Goal: Use online tool/utility: Utilize a website feature to perform a specific function

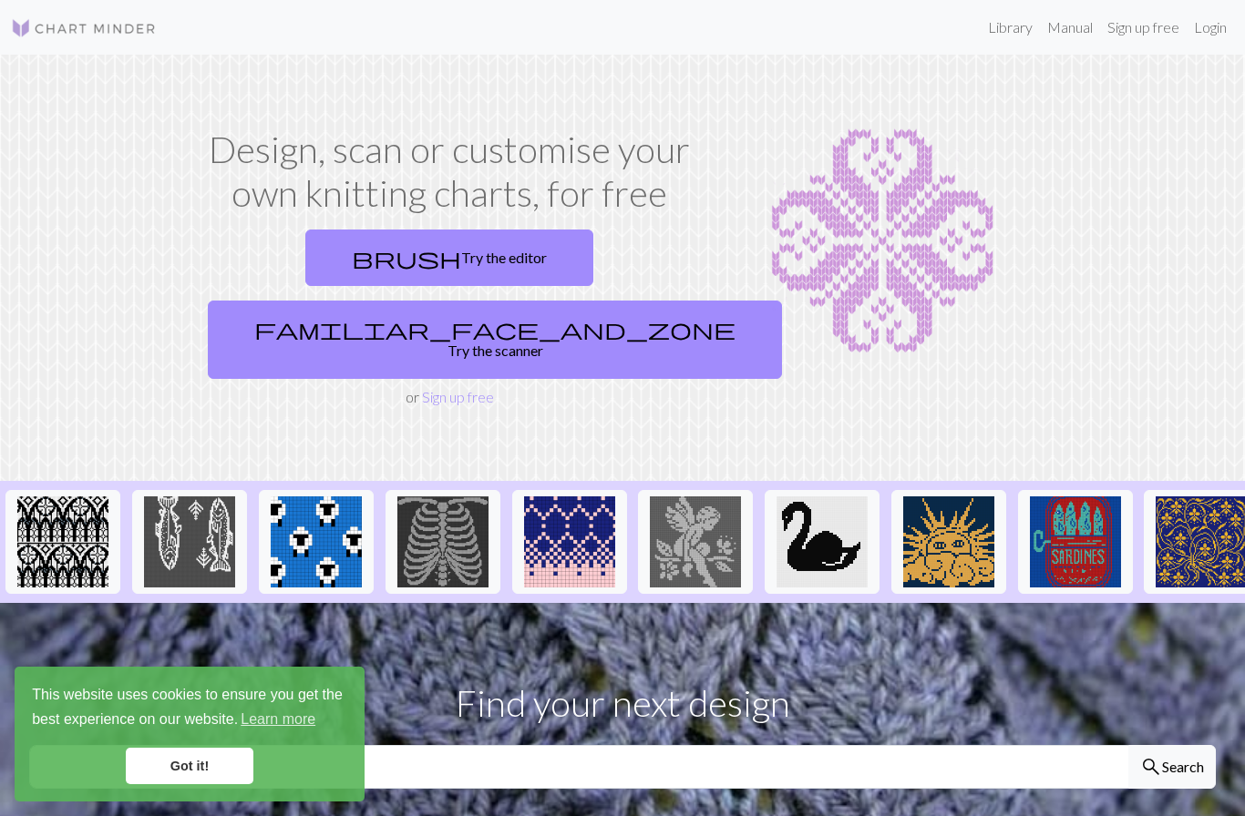
click at [332, 254] on link "brush Try the editor" at bounding box center [449, 258] width 288 height 56
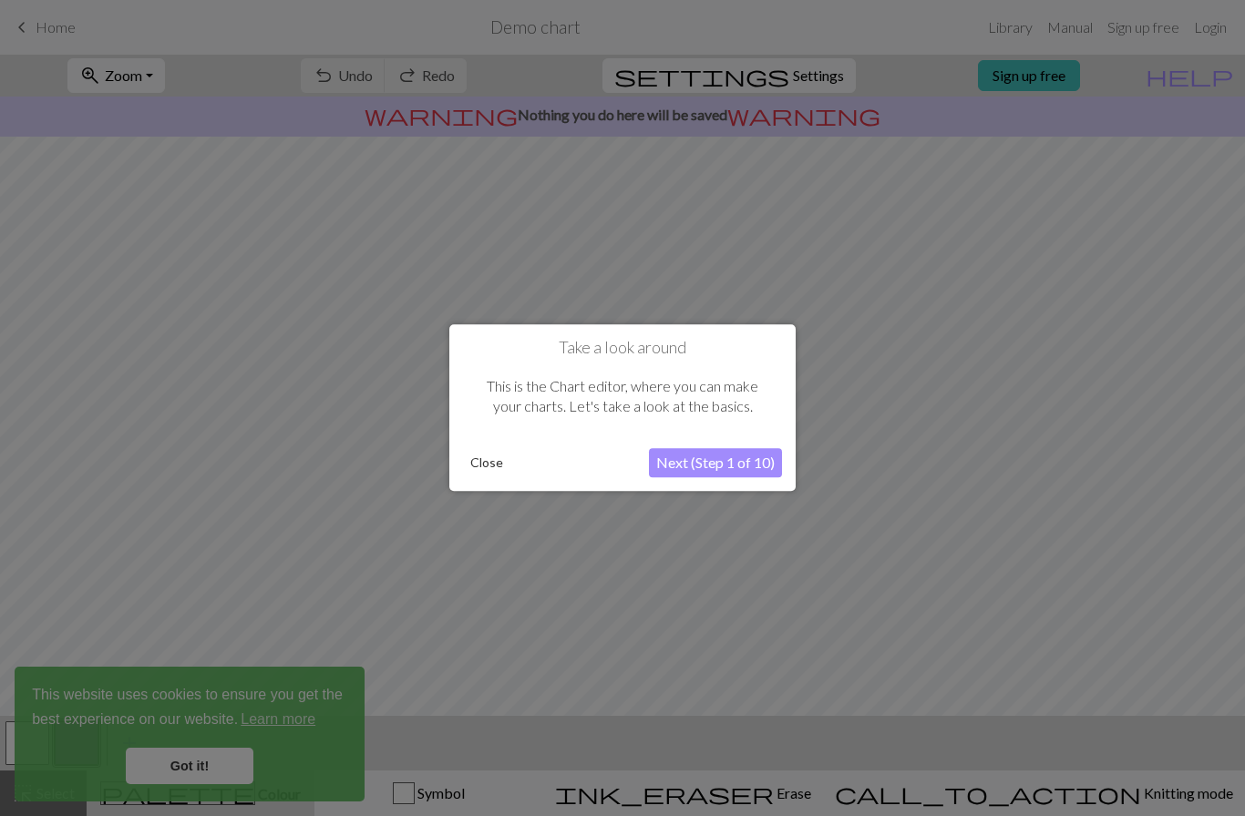
click at [729, 476] on button "Next (Step 1 of 10)" at bounding box center [715, 463] width 133 height 29
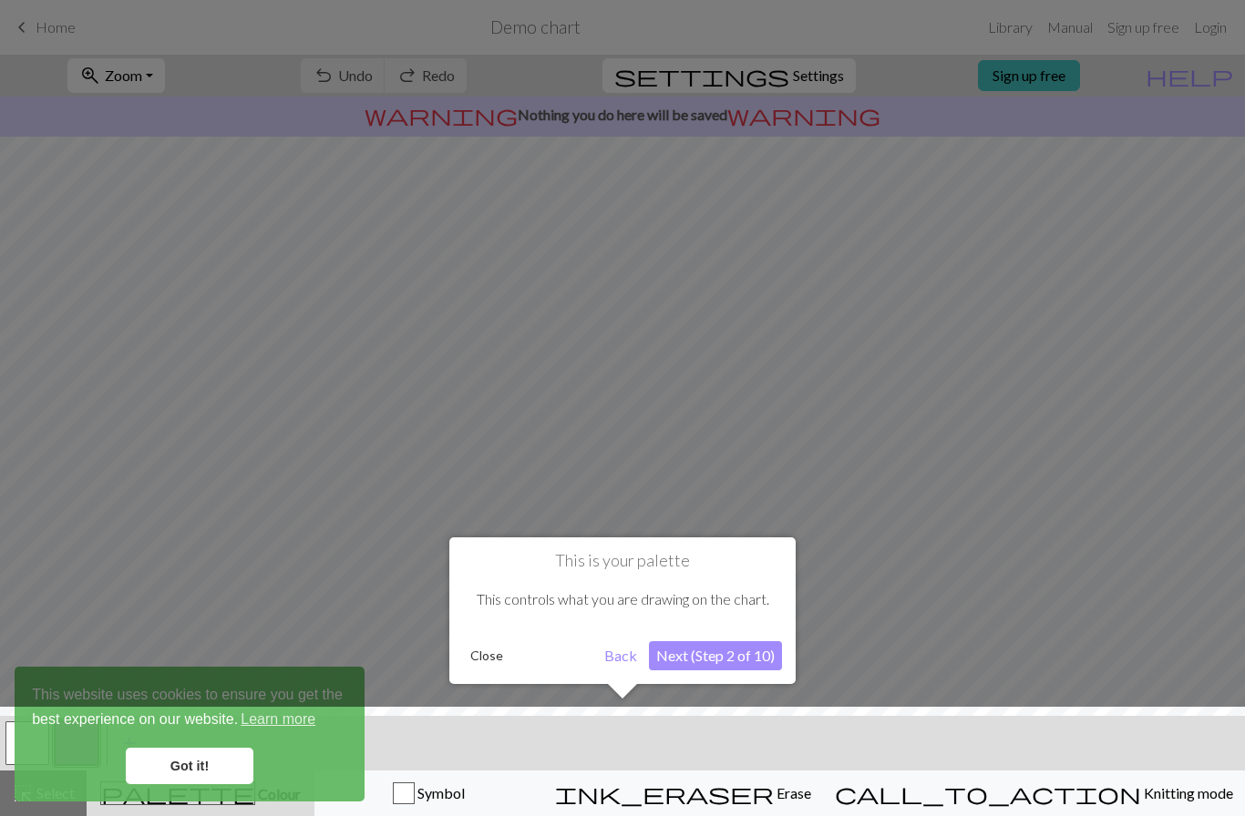
click at [722, 664] on button "Next (Step 2 of 10)" at bounding box center [715, 655] width 133 height 29
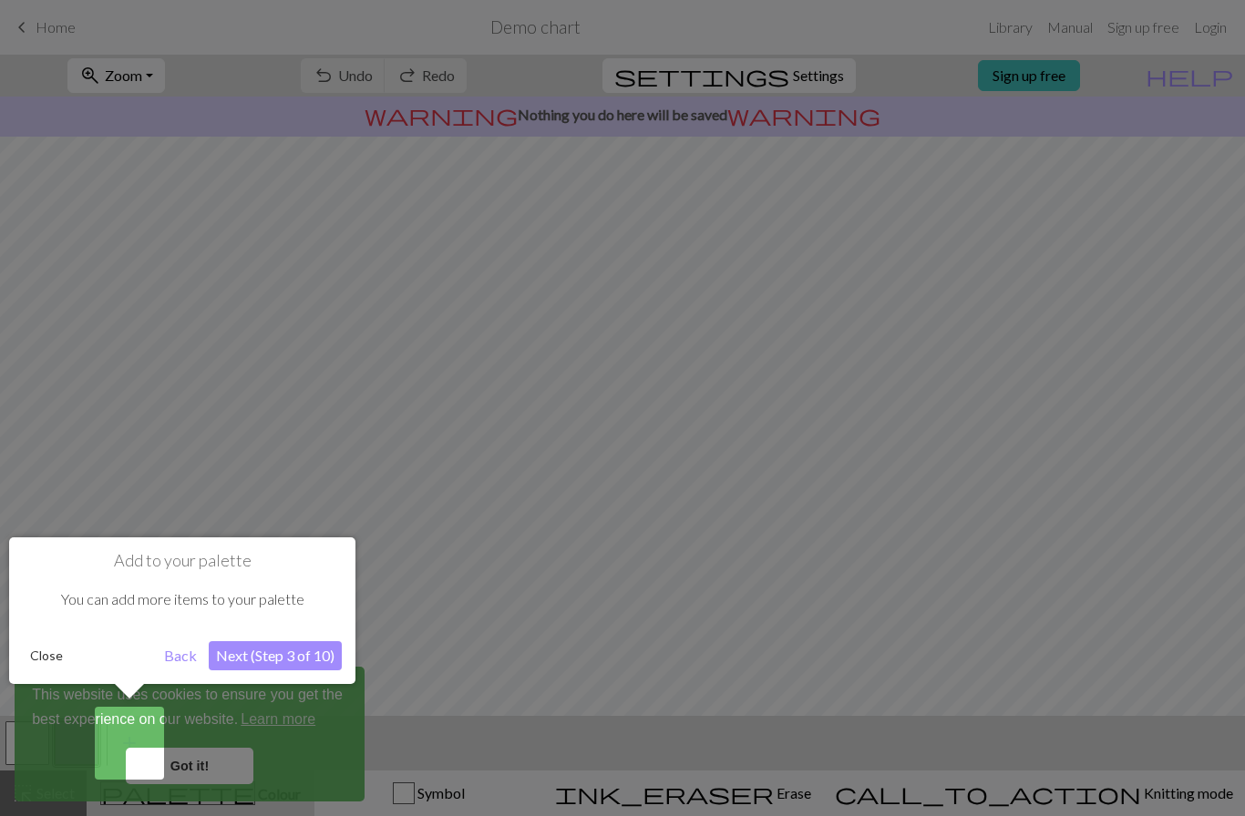
click at [277, 661] on button "Next (Step 3 of 10)" at bounding box center [275, 655] width 133 height 29
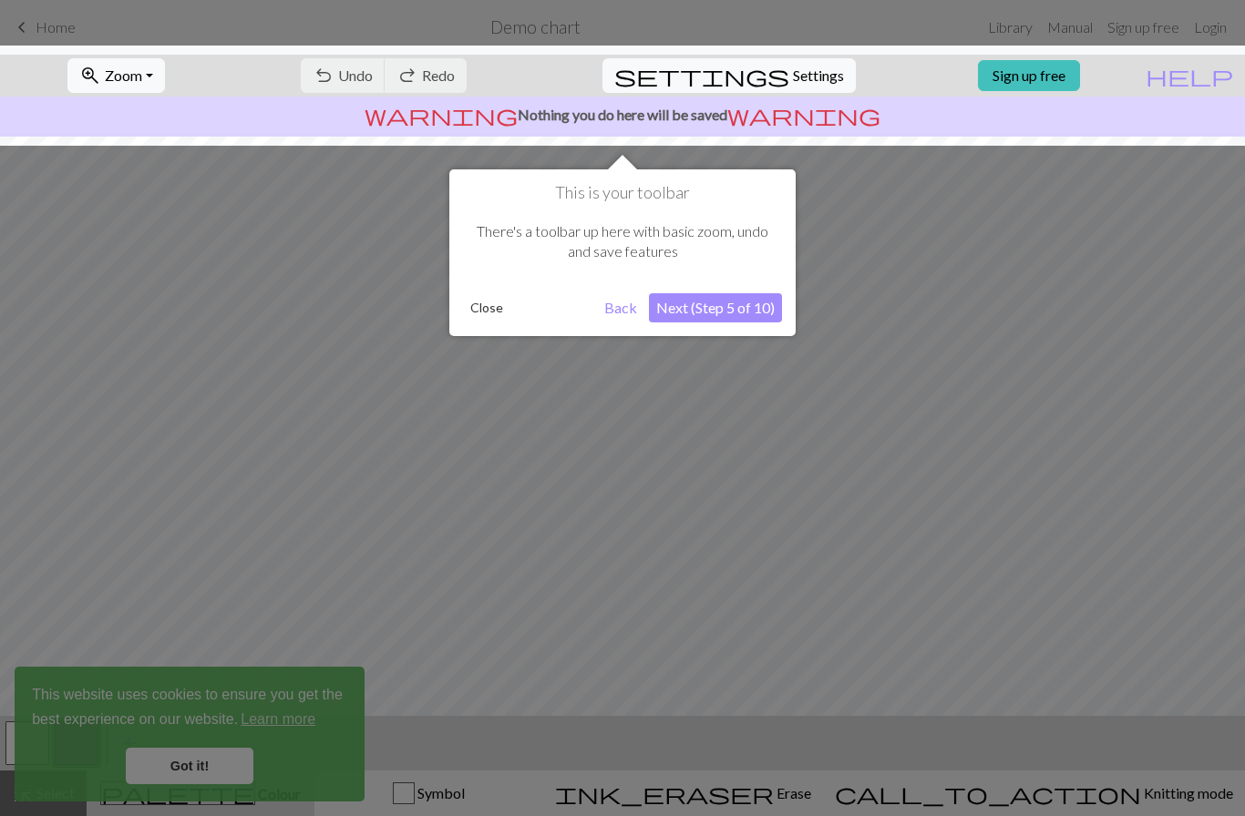
click at [728, 307] on button "Next (Step 5 of 10)" at bounding box center [715, 307] width 133 height 29
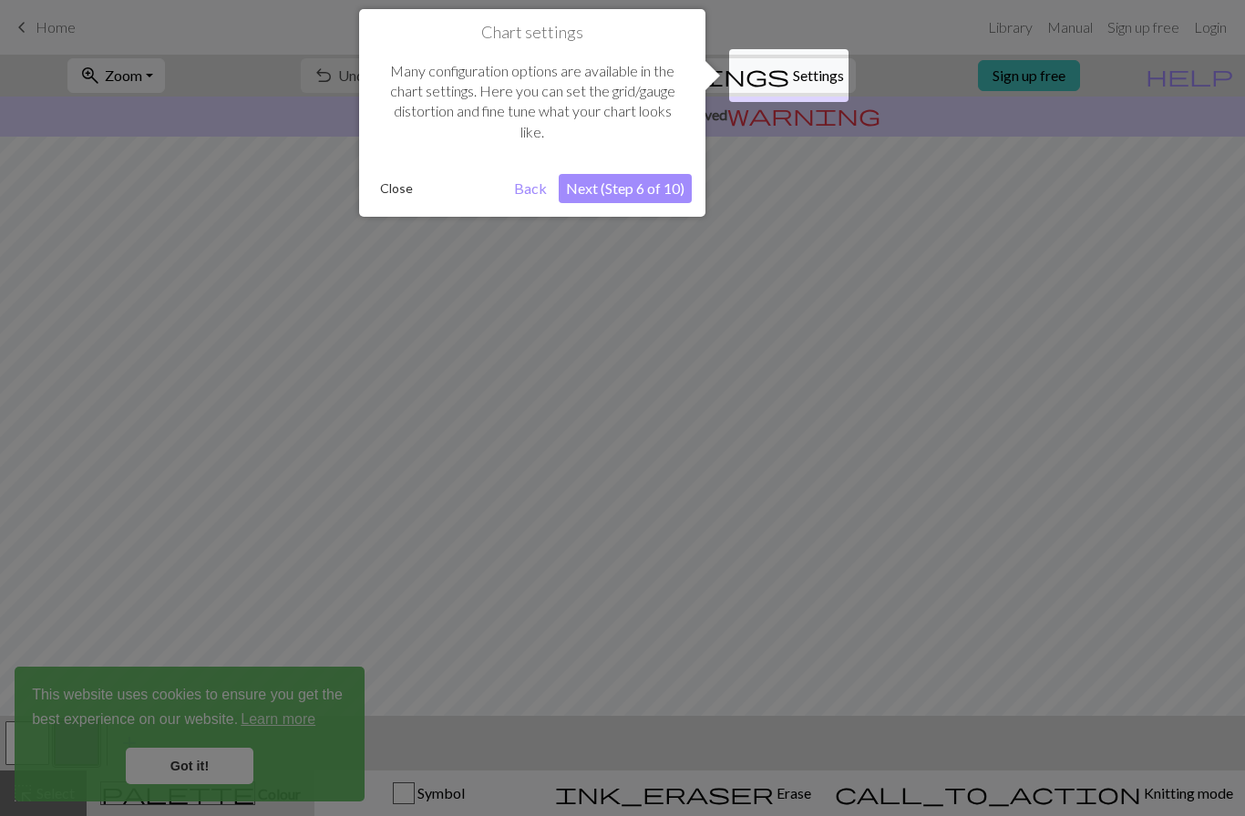
click at [661, 184] on button "Next (Step 6 of 10)" at bounding box center [624, 188] width 133 height 29
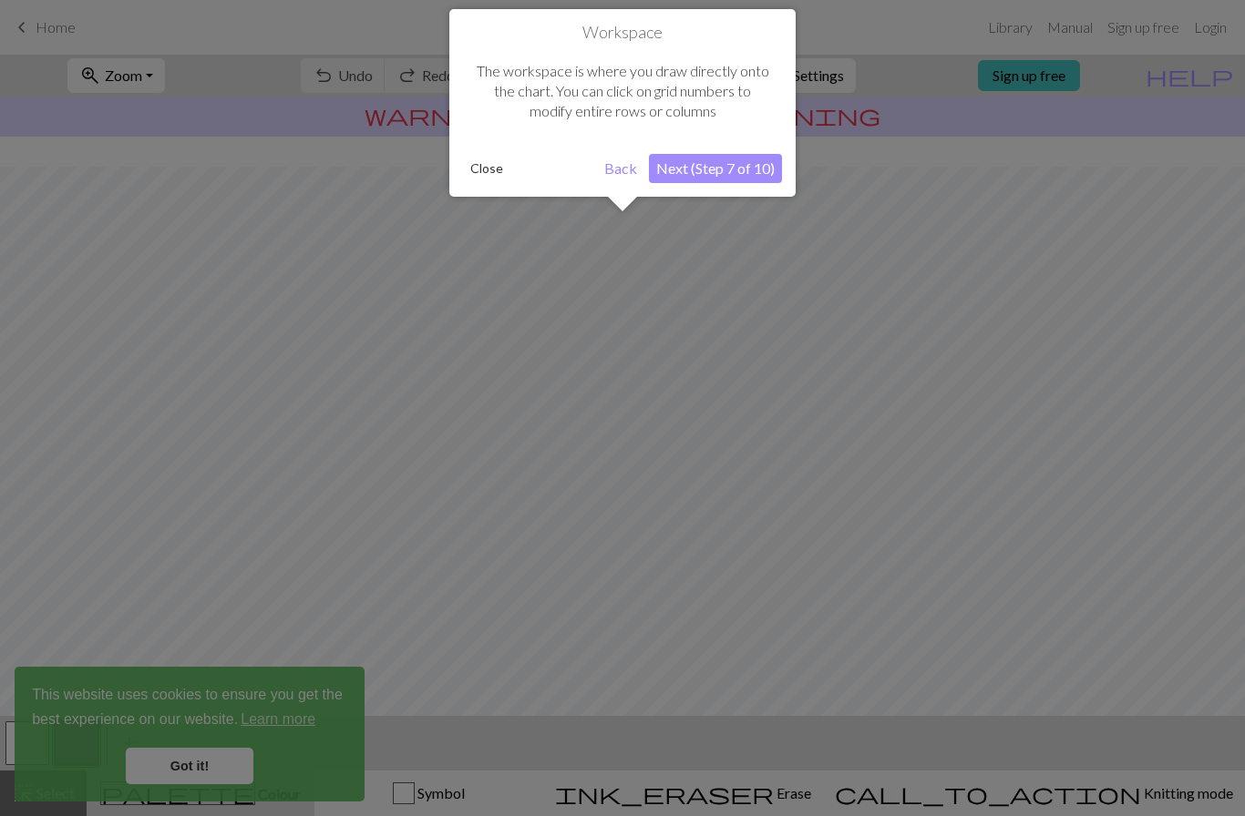
scroll to position [86, 0]
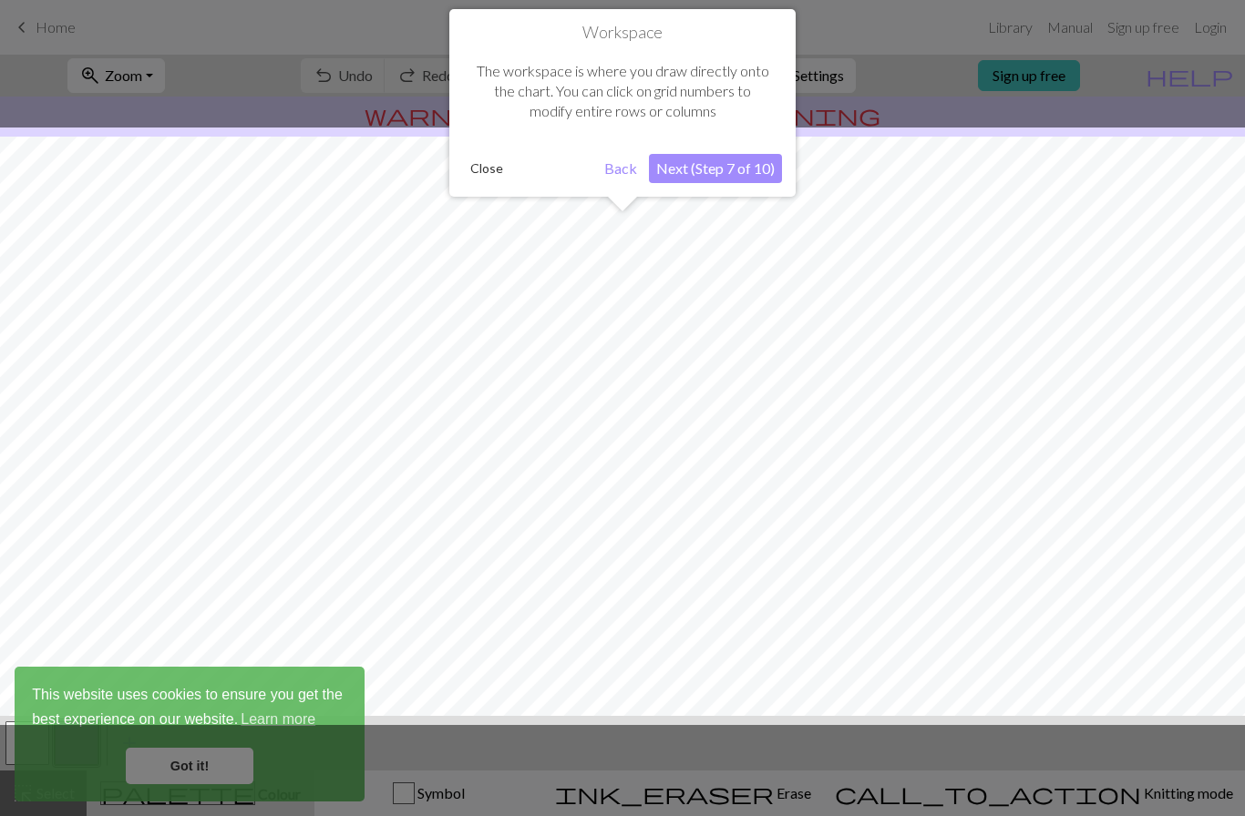
click at [750, 162] on button "Next (Step 7 of 10)" at bounding box center [715, 168] width 133 height 29
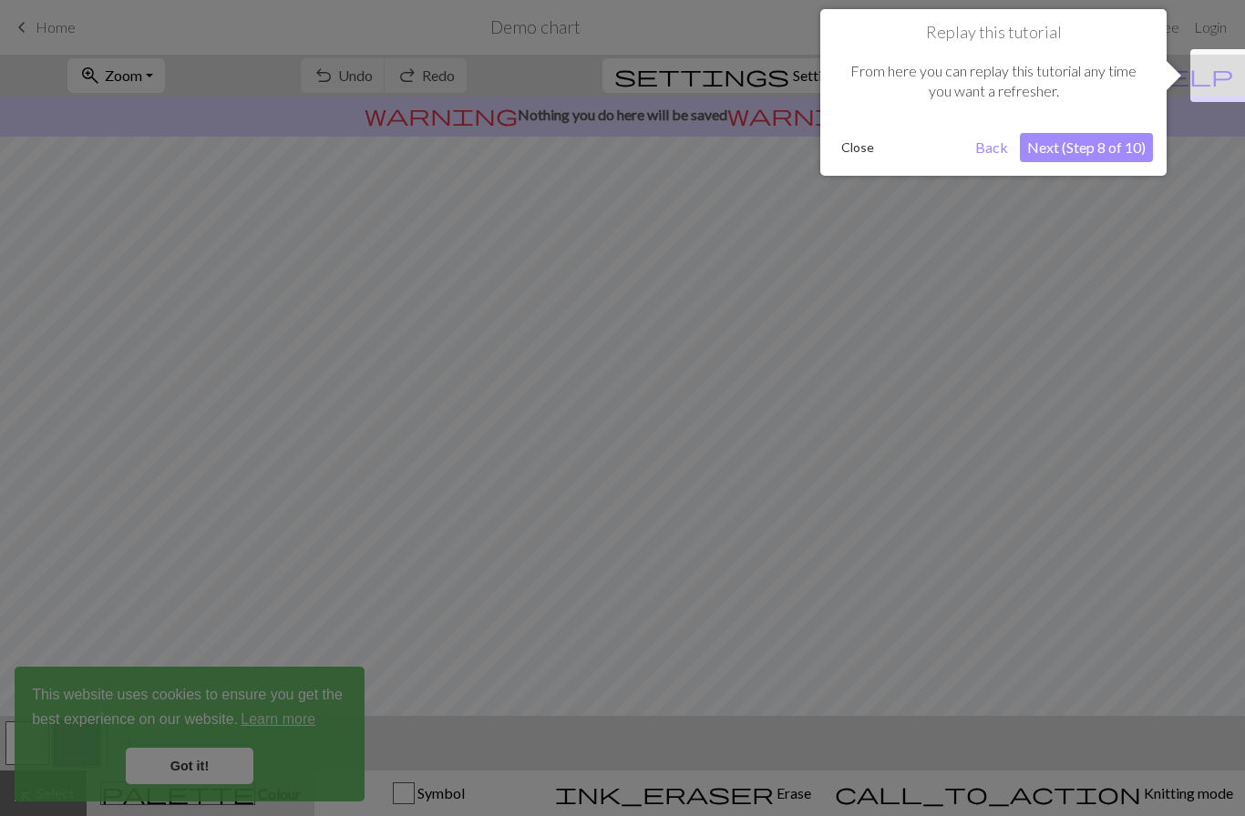
click at [1122, 149] on button "Next (Step 8 of 10)" at bounding box center [1085, 147] width 133 height 29
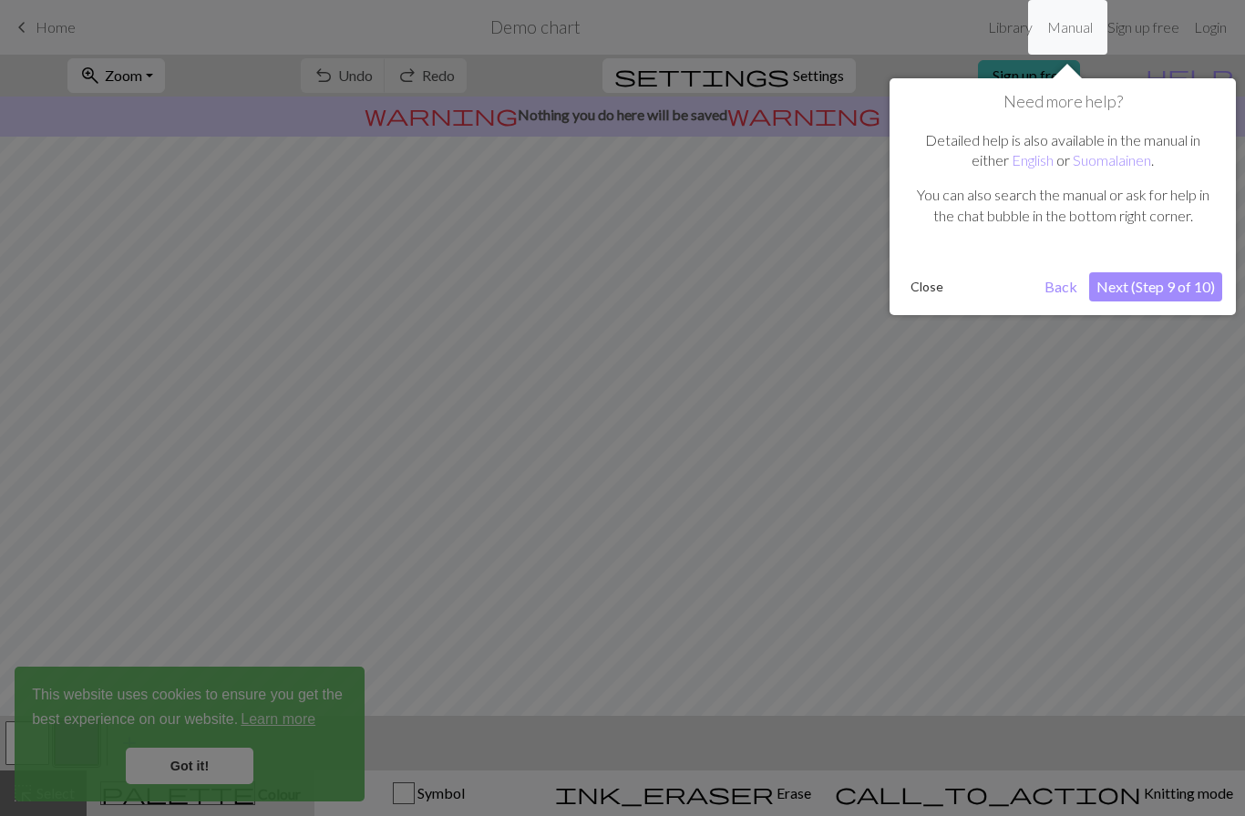
click at [1176, 289] on button "Next (Step 9 of 10)" at bounding box center [1155, 286] width 133 height 29
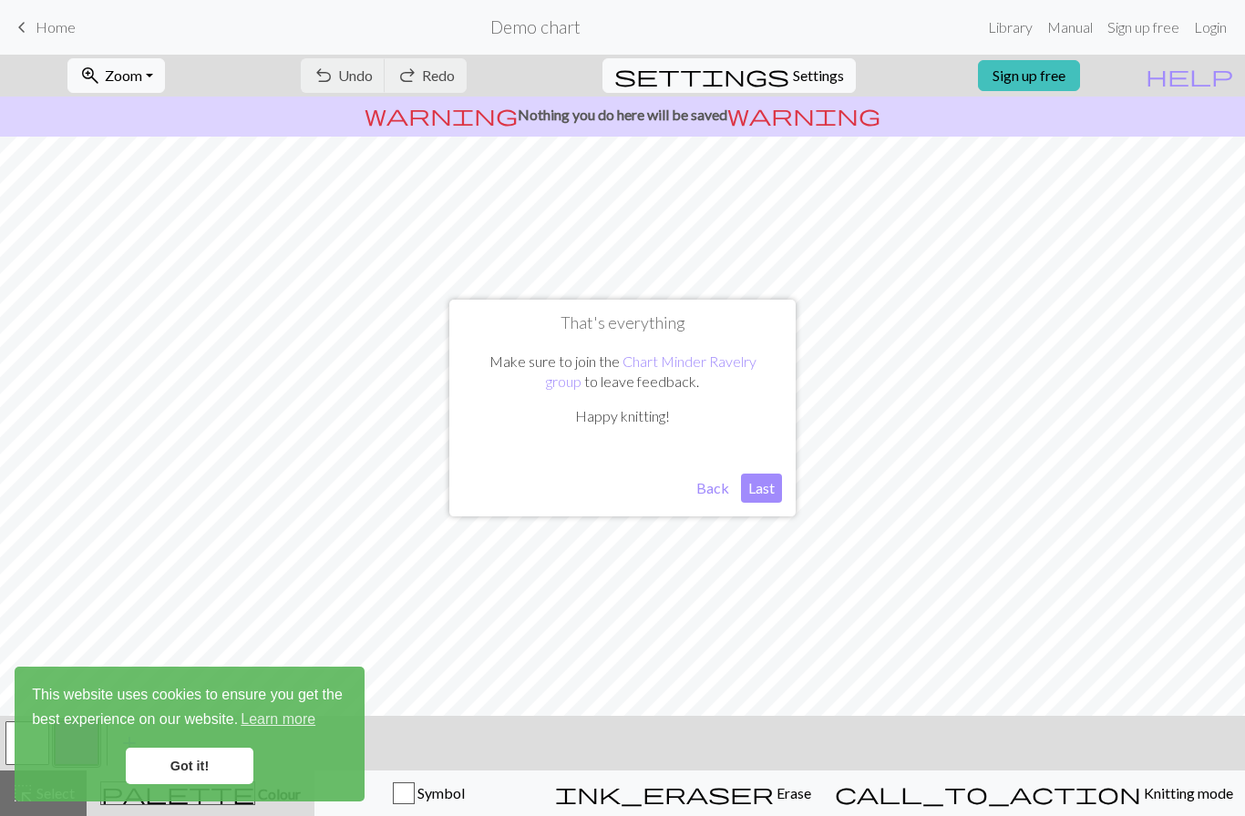
click at [766, 490] on button "Last" at bounding box center [761, 488] width 41 height 29
click at [795, 76] on span "Settings" at bounding box center [818, 76] width 51 height 22
select select "aran"
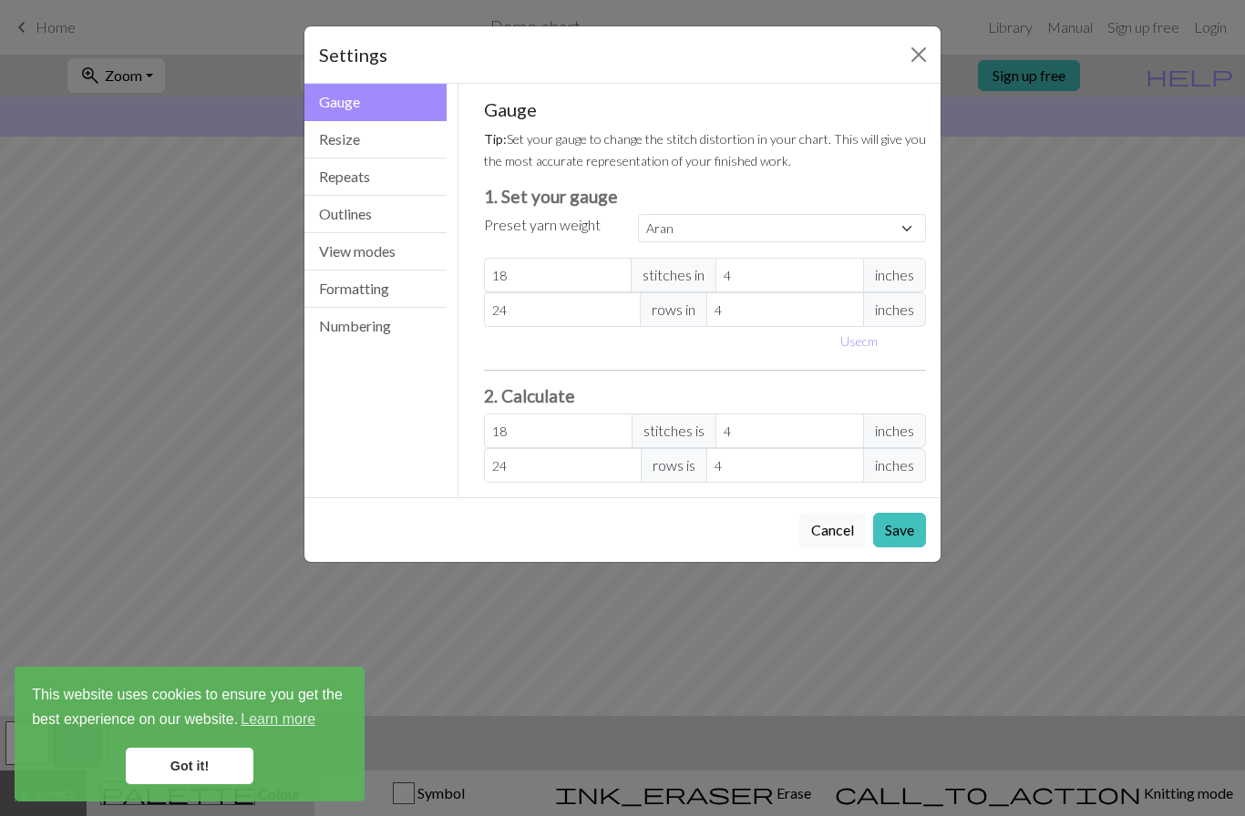
click at [864, 347] on button "Use cm" at bounding box center [859, 341] width 54 height 28
type input "10.16"
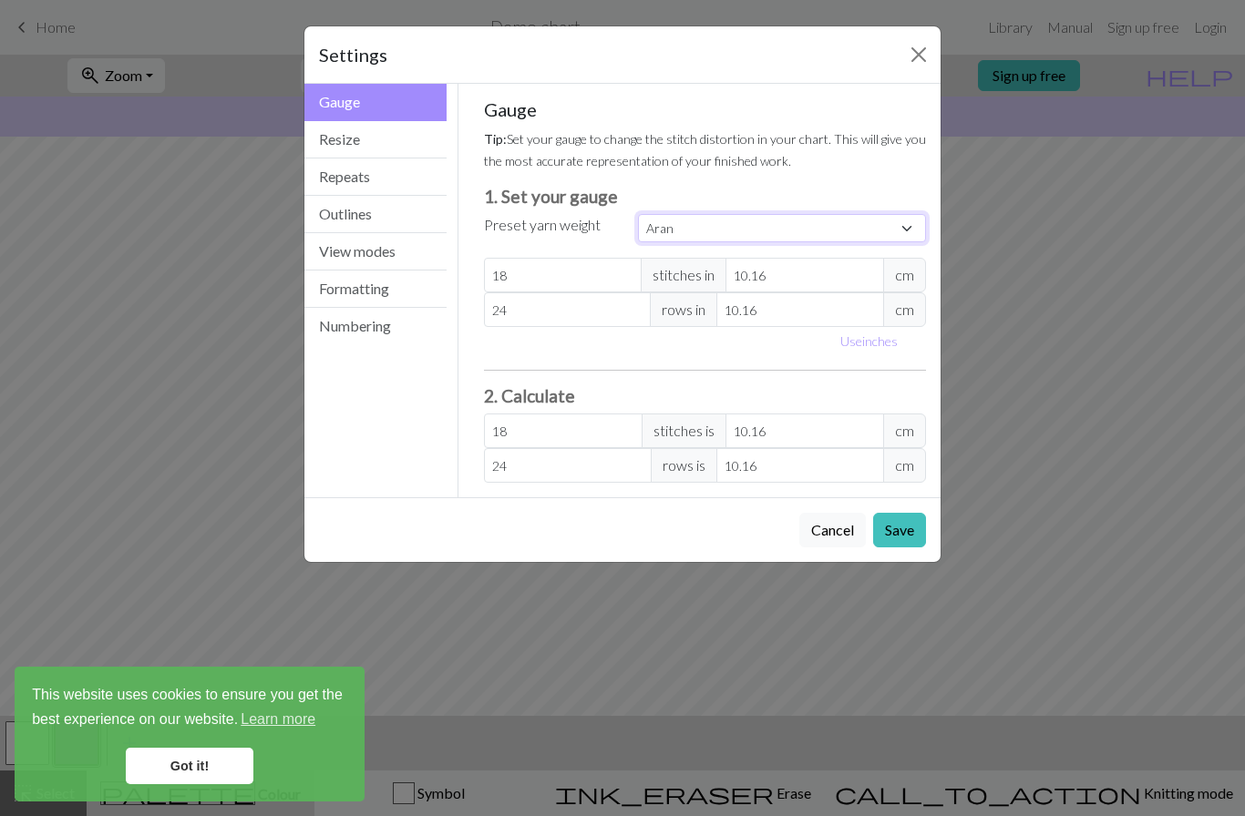
click at [873, 232] on select "Custom Square Lace Light Fingering Fingering Sport Double knit Worsted Aran Bul…" at bounding box center [782, 228] width 288 height 28
click at [199, 763] on link "Got it!" at bounding box center [190, 766] width 128 height 36
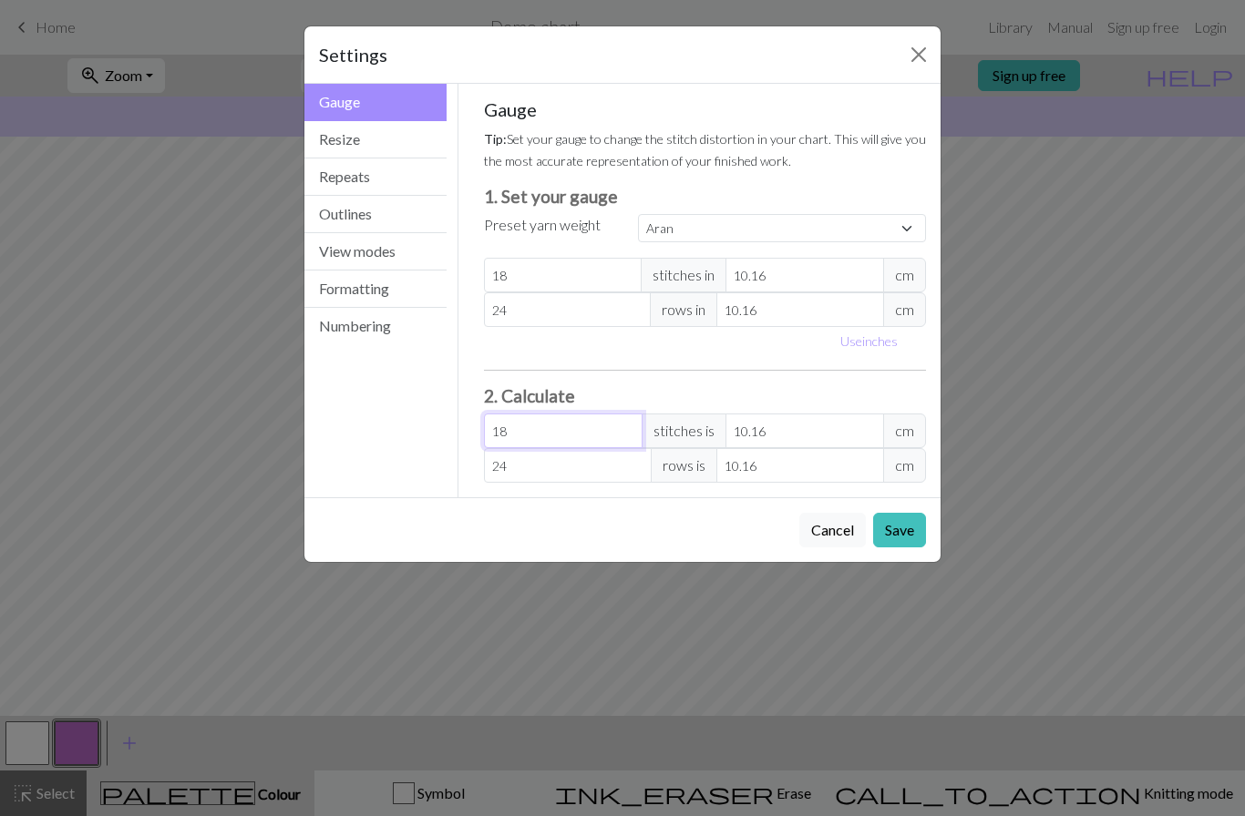
click at [594, 435] on input "18" at bounding box center [563, 431] width 159 height 35
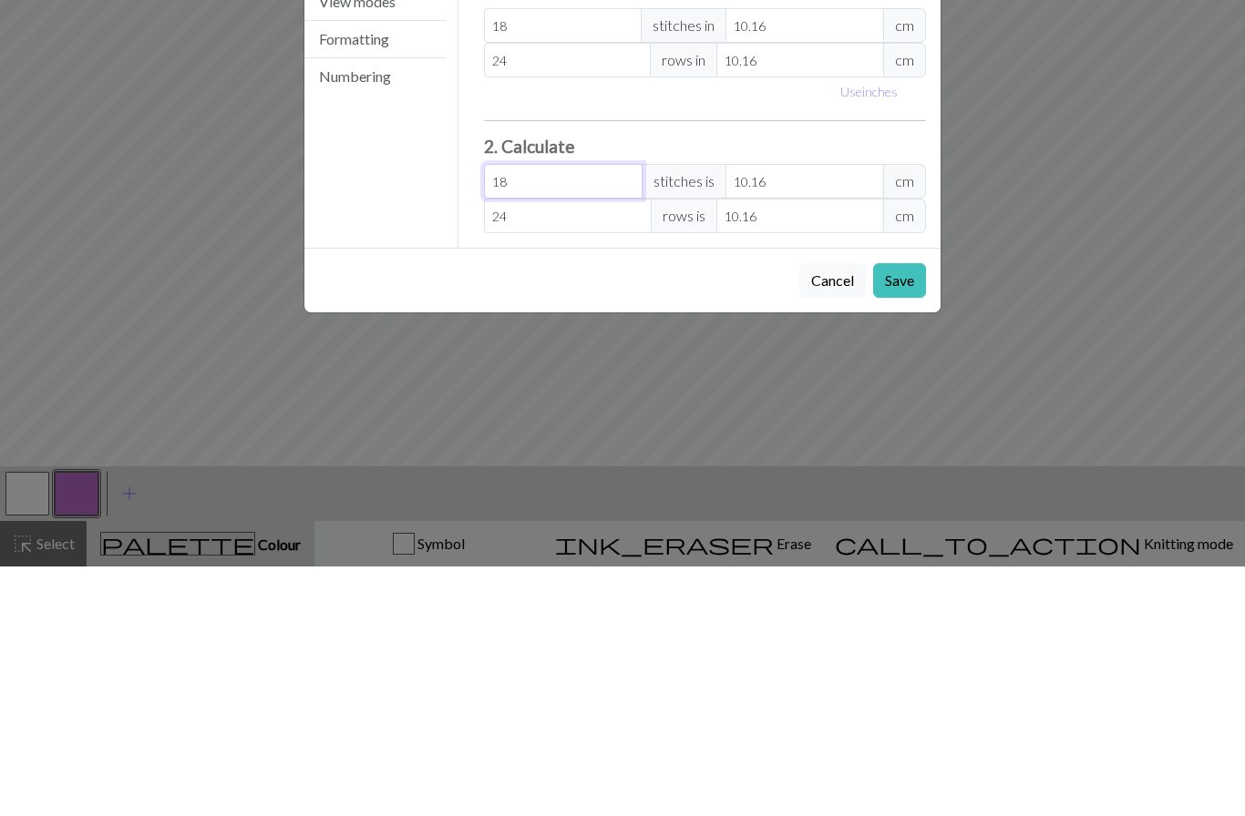
type input "1"
type input "0.56"
type input "0"
type input "3"
type input "1.69"
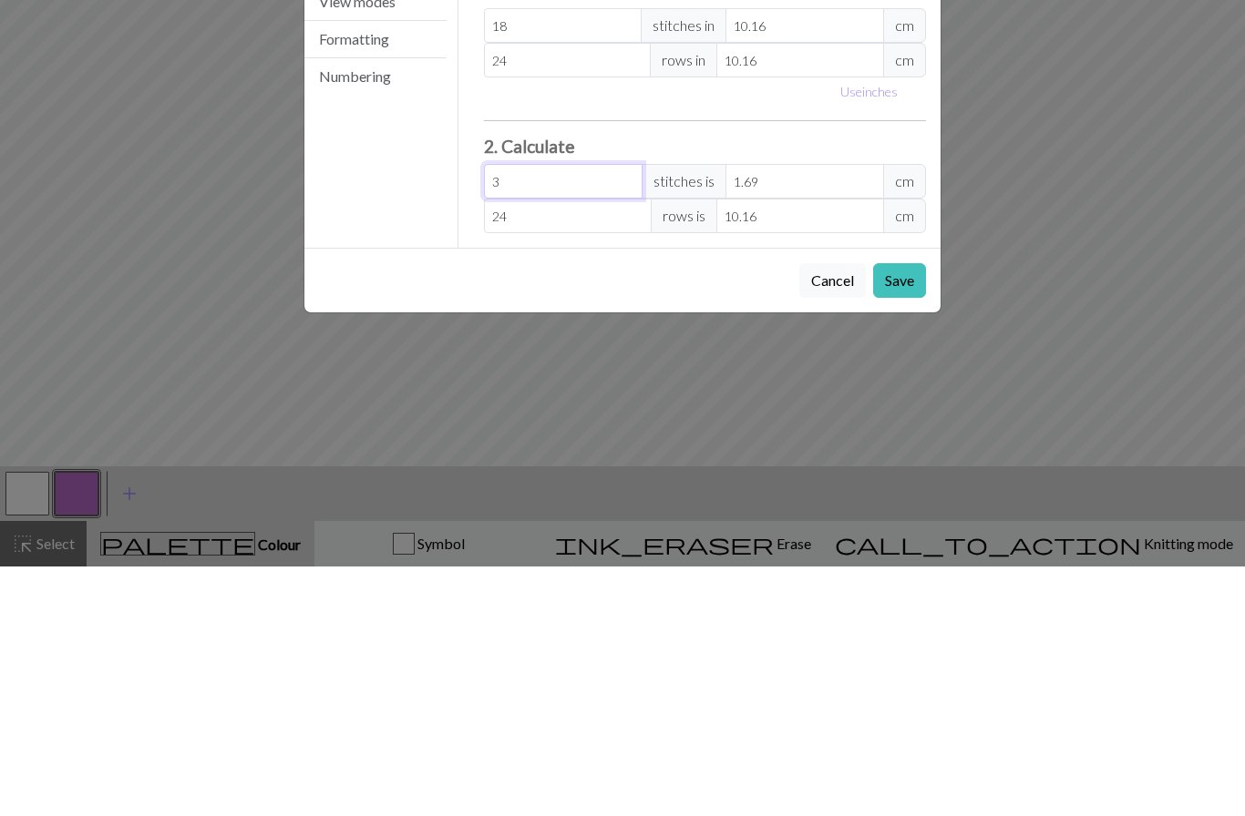
type input "30"
type input "16.93"
type input "300"
type input "169.33"
type input "300"
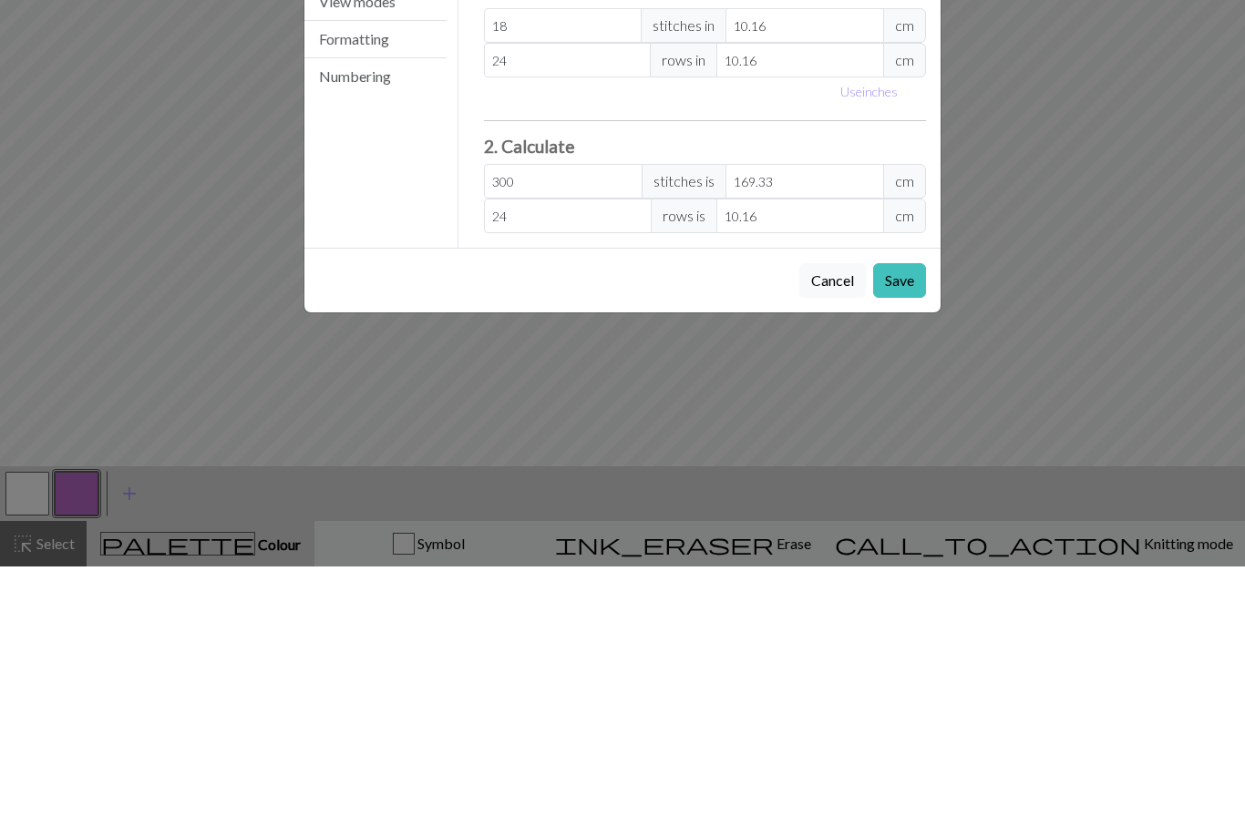
click at [899, 513] on button "Save" at bounding box center [899, 530] width 53 height 35
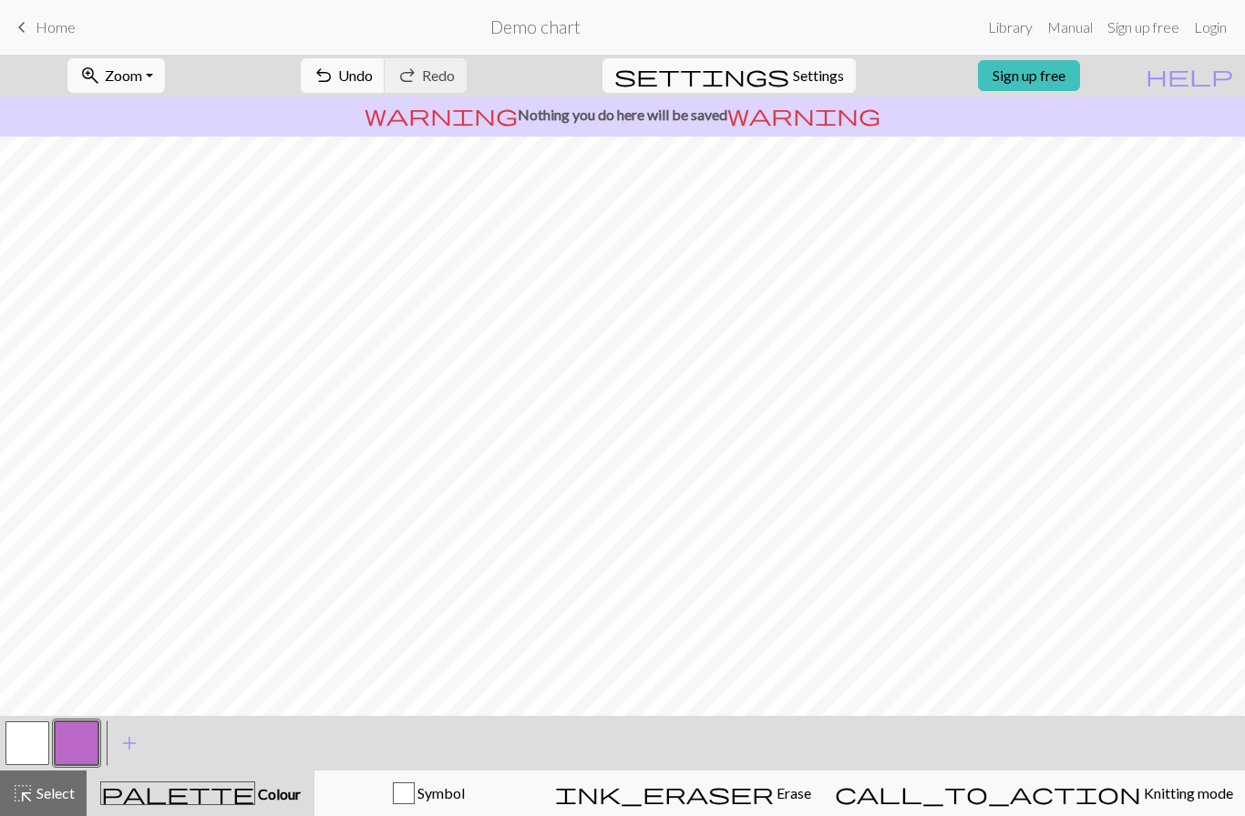
click at [80, 743] on button "button" at bounding box center [77, 744] width 44 height 44
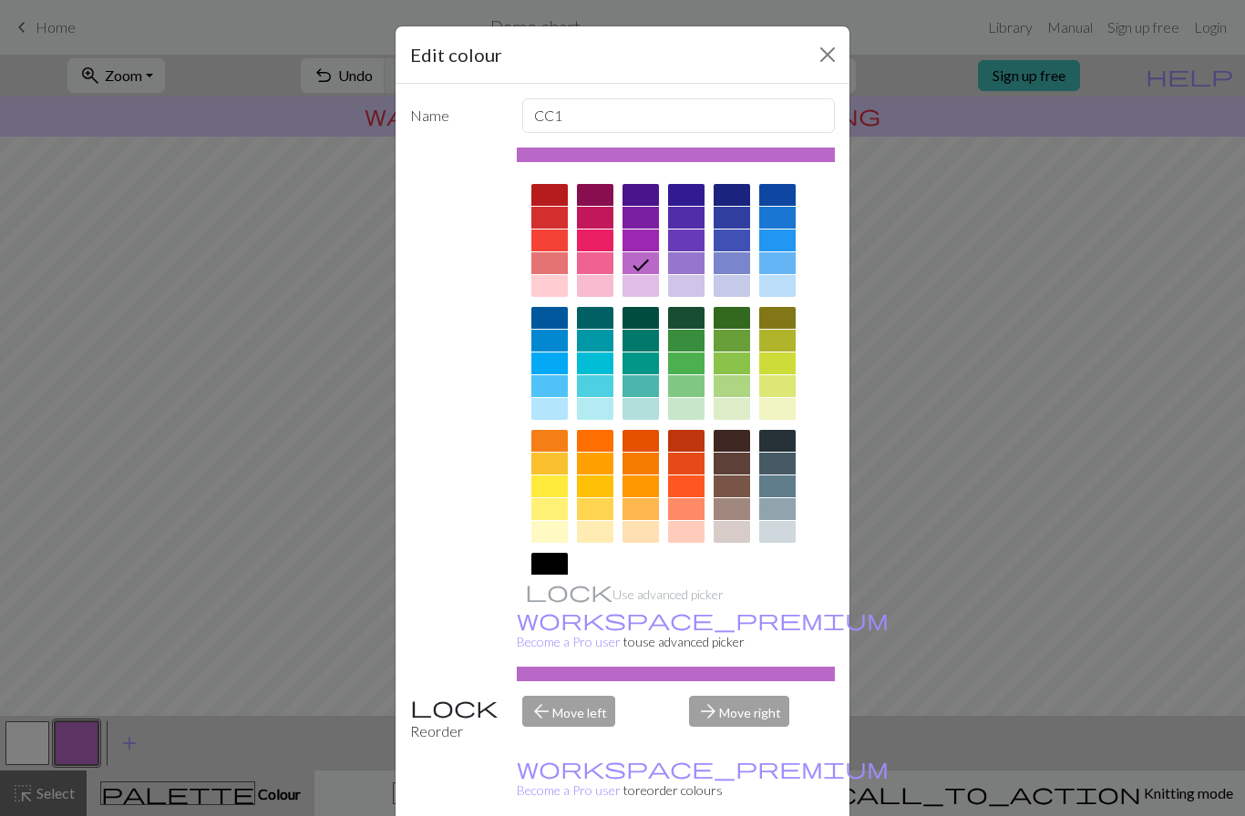
click at [561, 566] on div at bounding box center [549, 564] width 36 height 22
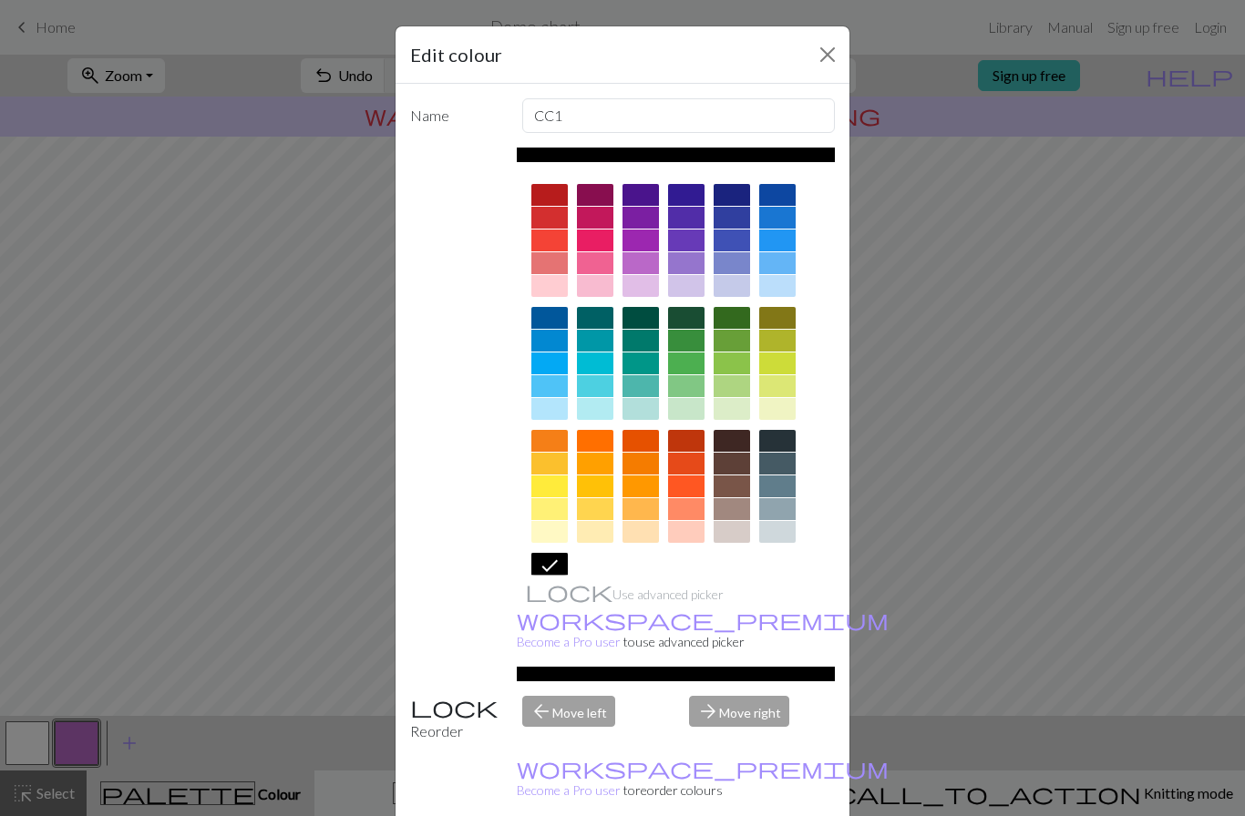
click at [169, 581] on div "Edit colour Name CC1 Use advanced picker workspace_premium Become a Pro user to…" at bounding box center [622, 408] width 1245 height 816
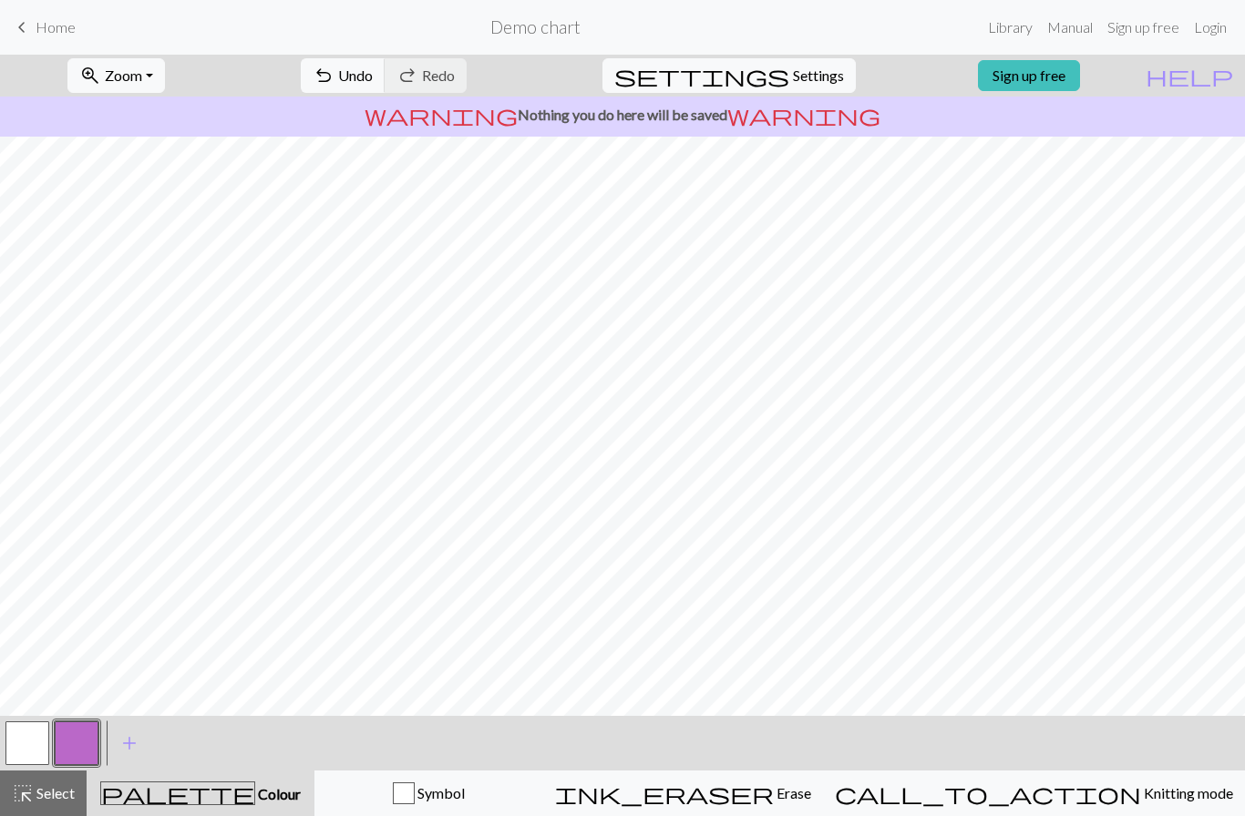
click at [131, 743] on span "add" at bounding box center [129, 744] width 22 height 26
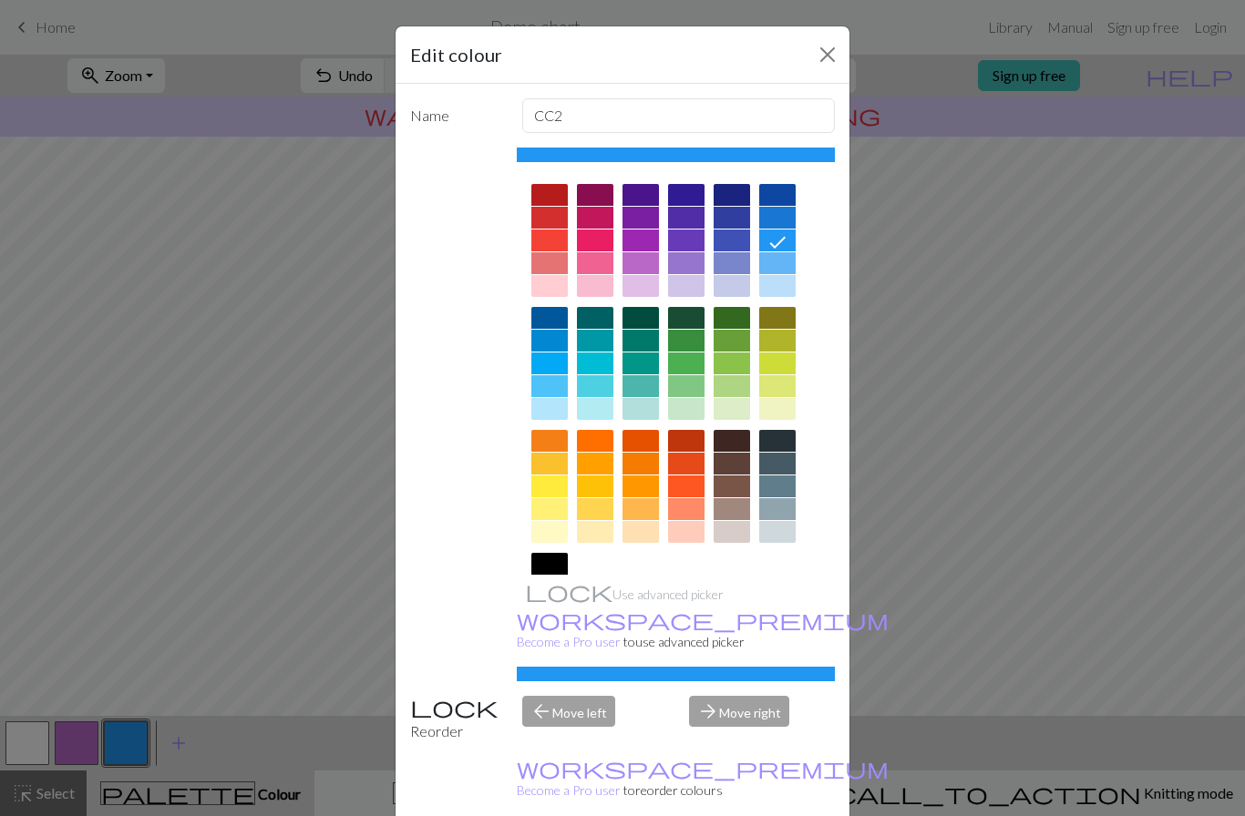
click at [547, 197] on div at bounding box center [549, 195] width 36 height 22
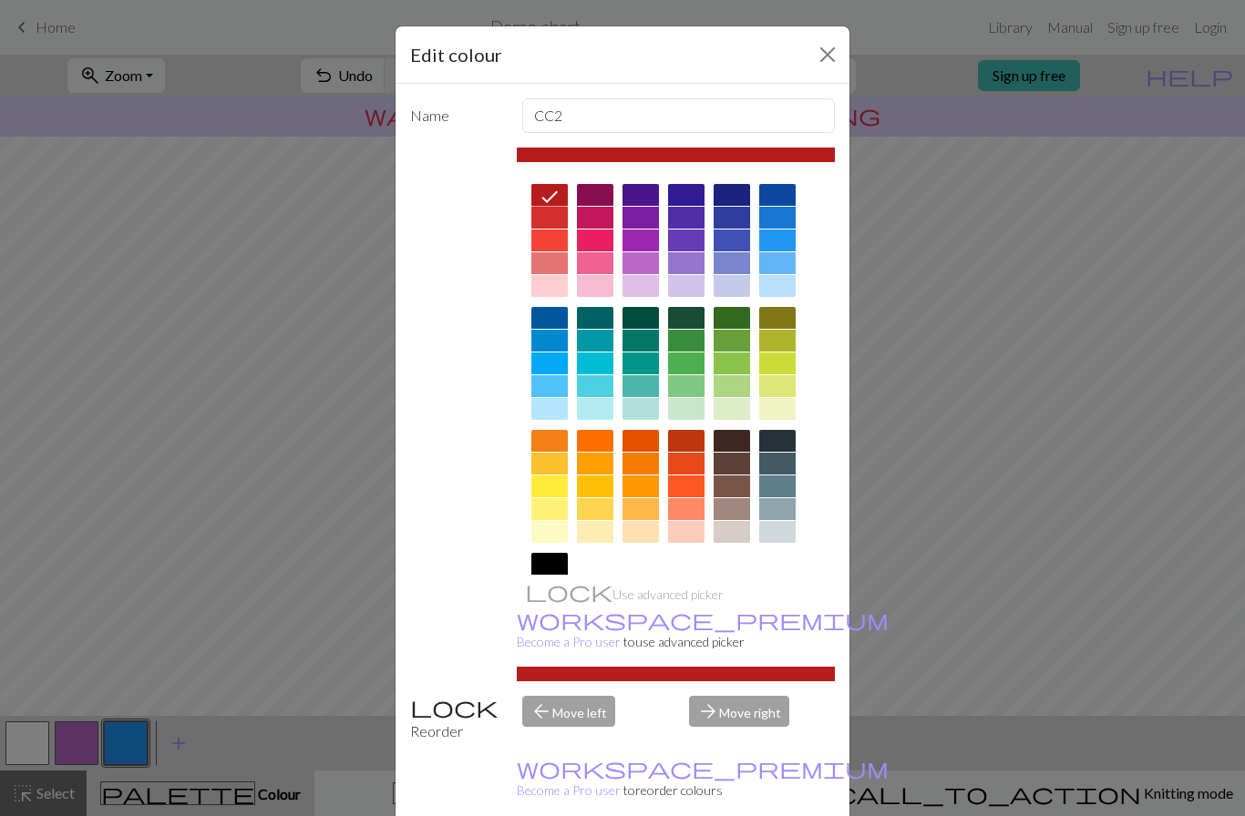
click at [776, 743] on div "arrow_forward Move right" at bounding box center [762, 719] width 168 height 46
click at [763, 743] on div "arrow_forward Move right" at bounding box center [762, 719] width 168 height 46
click at [833, 47] on button "Close" at bounding box center [827, 54] width 29 height 29
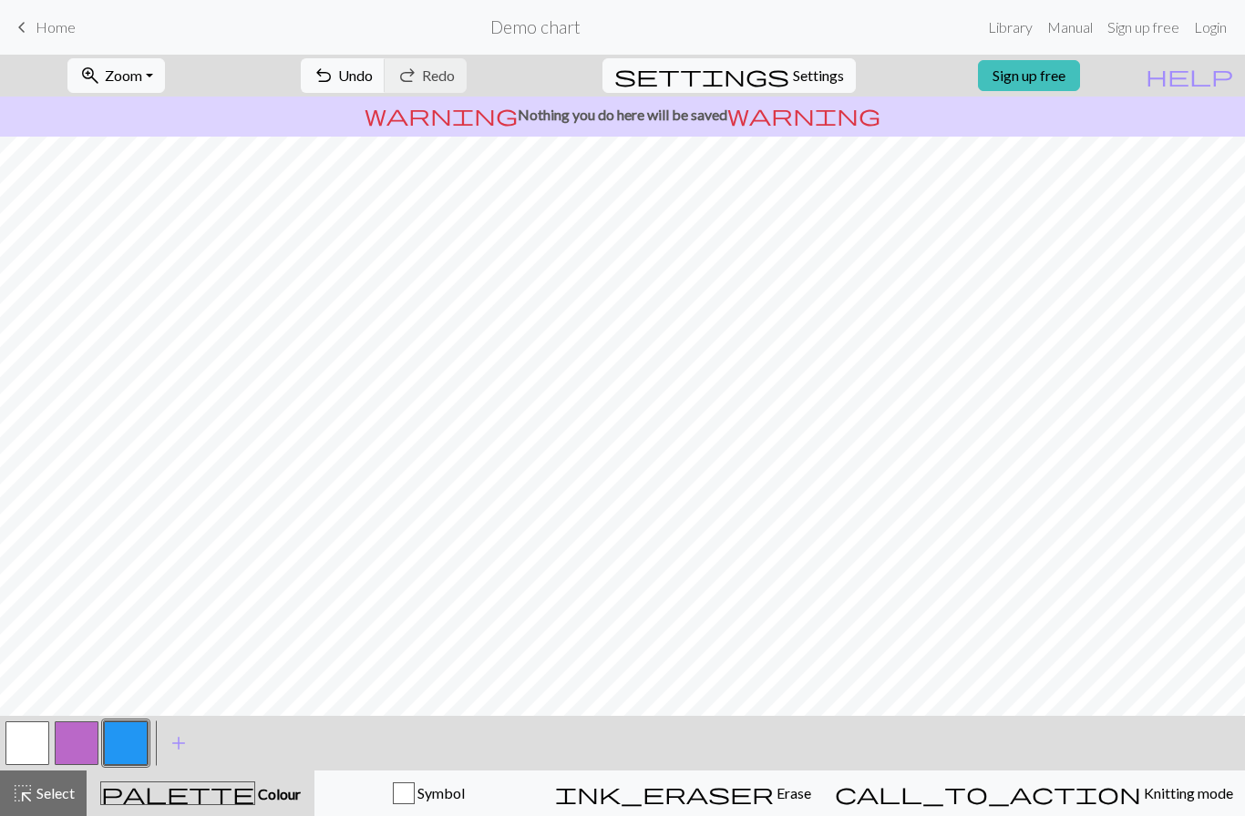
click at [131, 739] on button "button" at bounding box center [126, 744] width 44 height 44
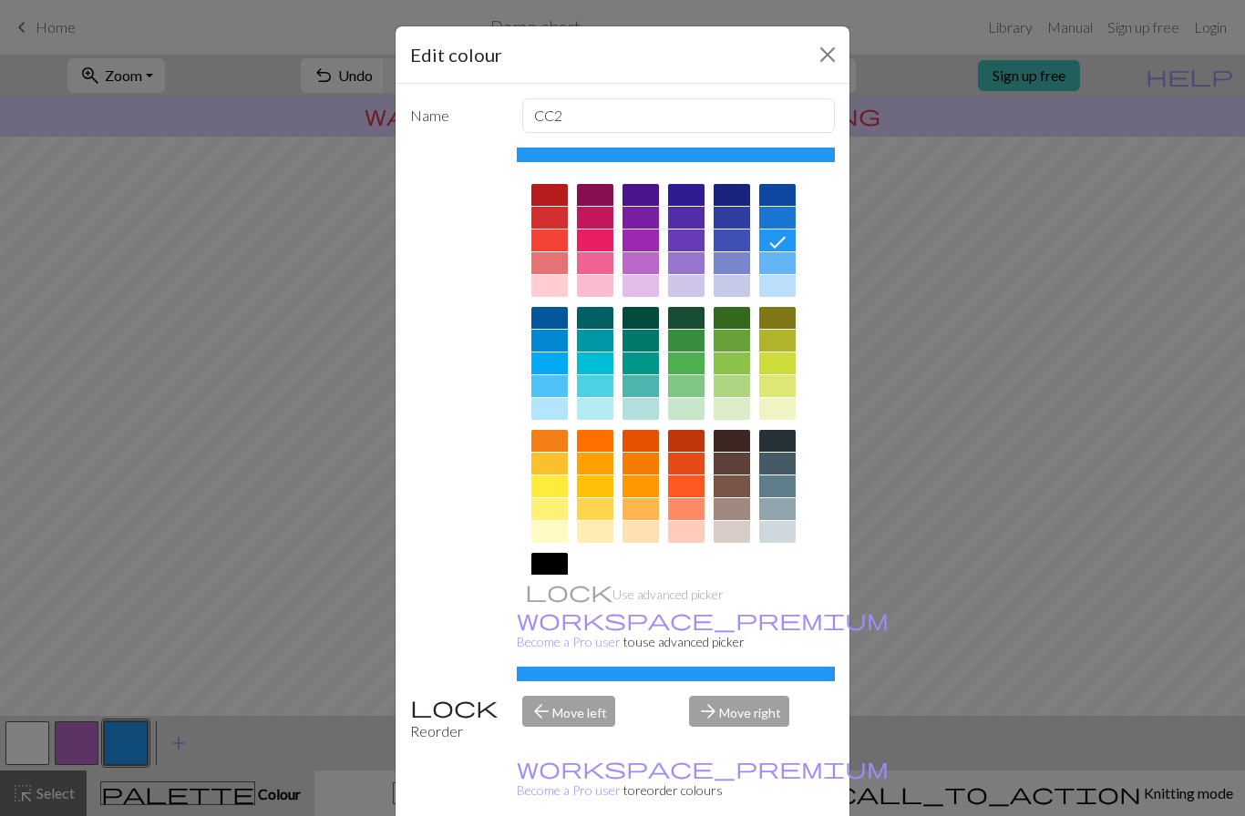
click at [553, 189] on div at bounding box center [549, 195] width 36 height 22
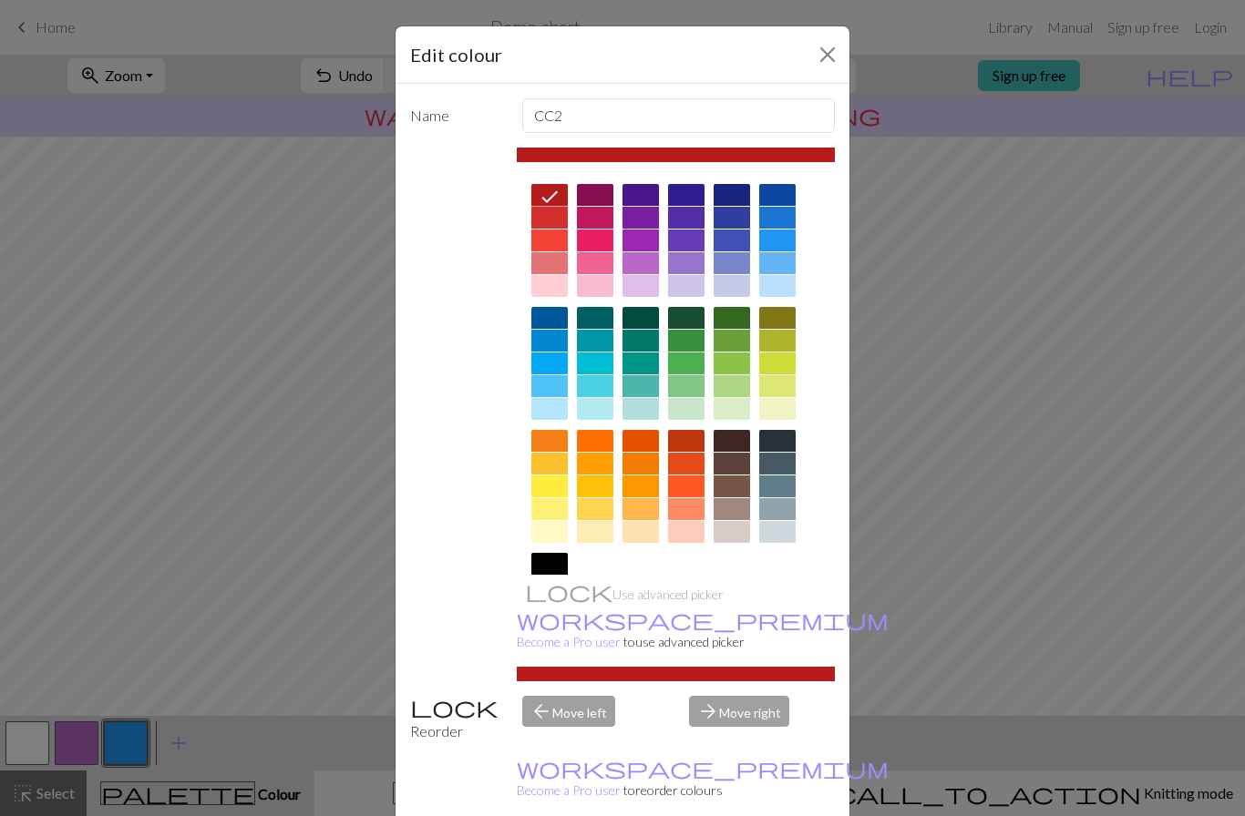
click at [553, 193] on icon at bounding box center [549, 197] width 22 height 22
click at [839, 46] on button "Close" at bounding box center [827, 54] width 29 height 29
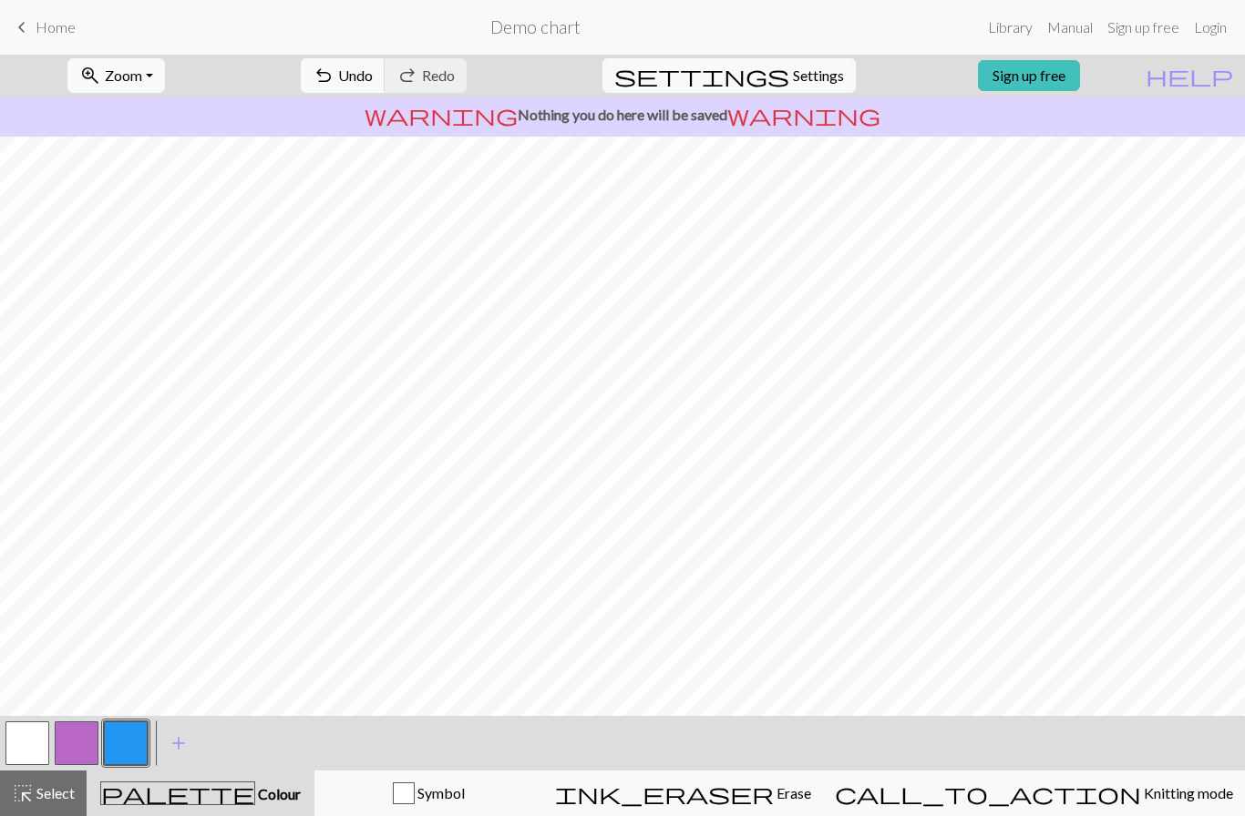
click at [121, 742] on button "button" at bounding box center [126, 744] width 44 height 44
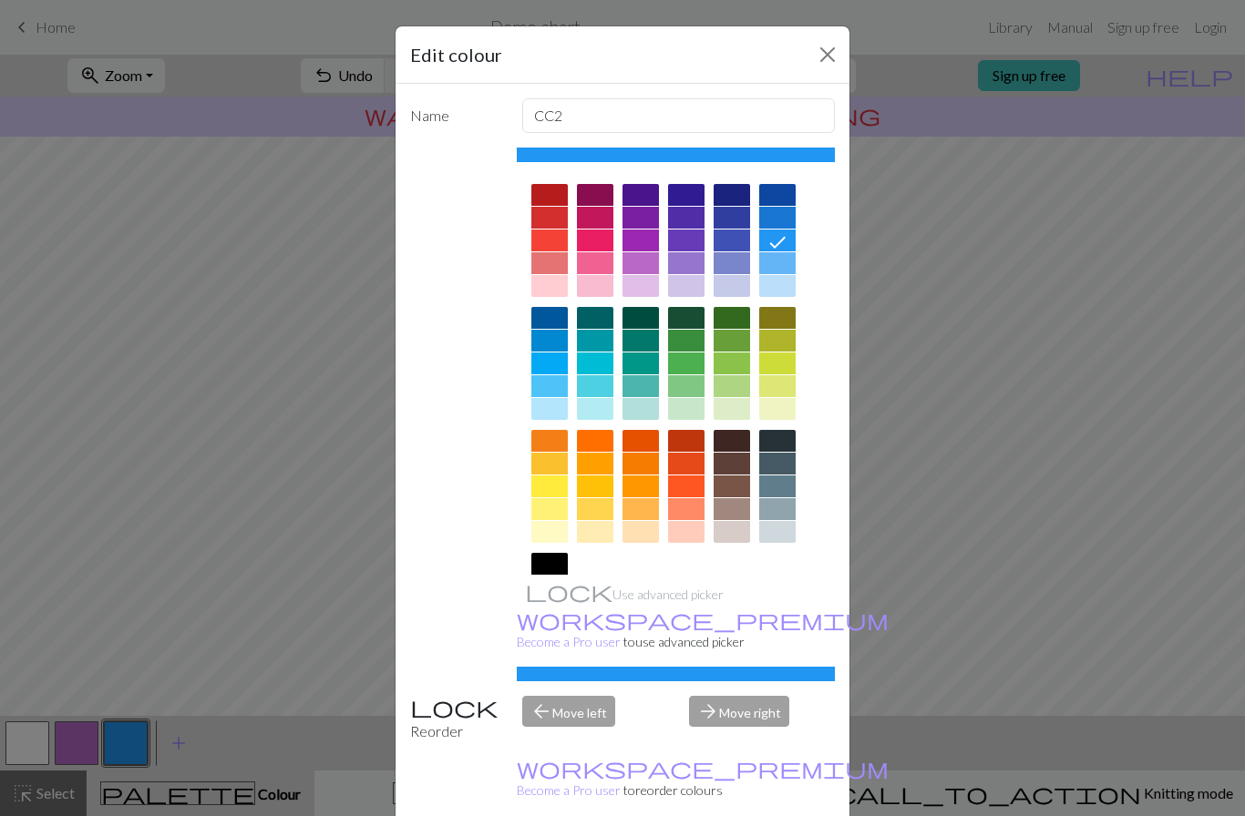
scroll to position [0, 0]
click at [542, 198] on div at bounding box center [549, 195] width 36 height 22
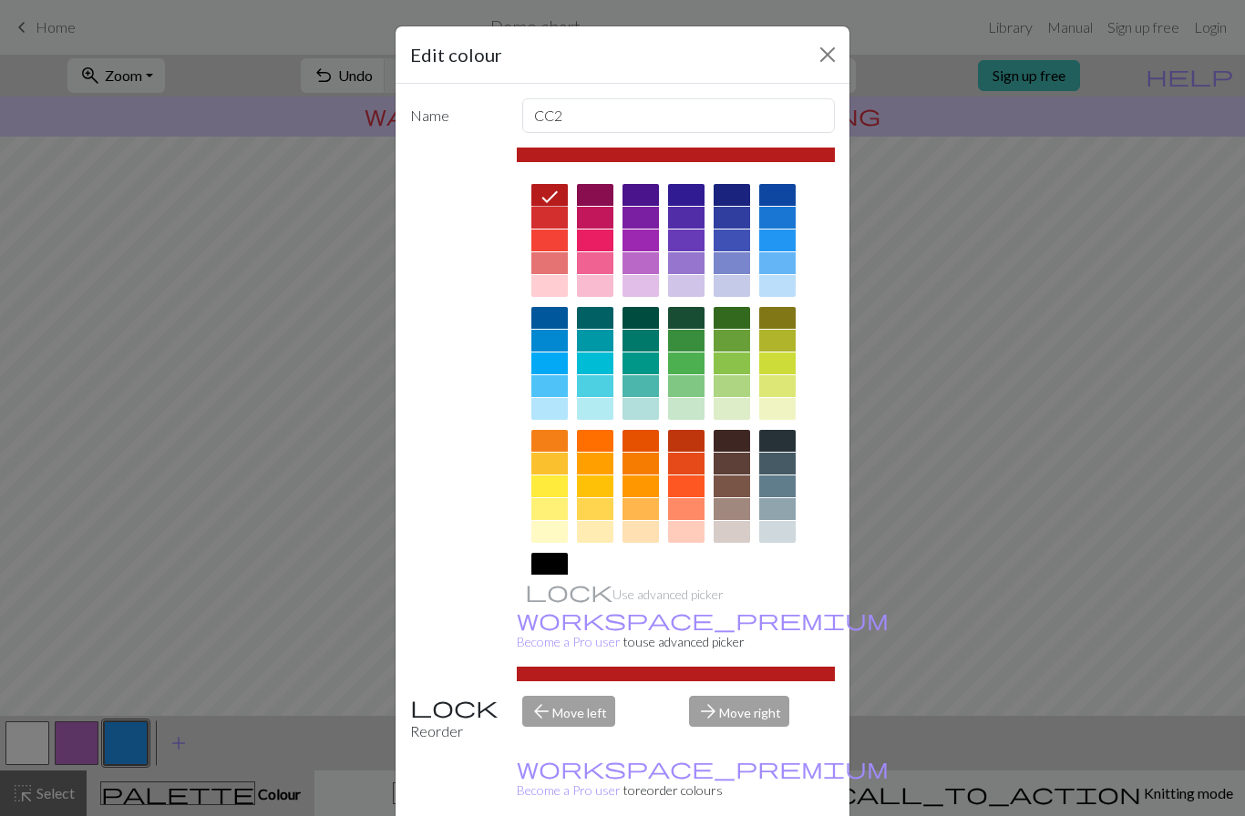
click at [650, 158] on div at bounding box center [676, 155] width 319 height 15
click at [649, 157] on div at bounding box center [676, 155] width 319 height 15
click at [738, 118] on input "CC2" at bounding box center [678, 115] width 313 height 35
click at [835, 59] on button "Close" at bounding box center [827, 54] width 29 height 29
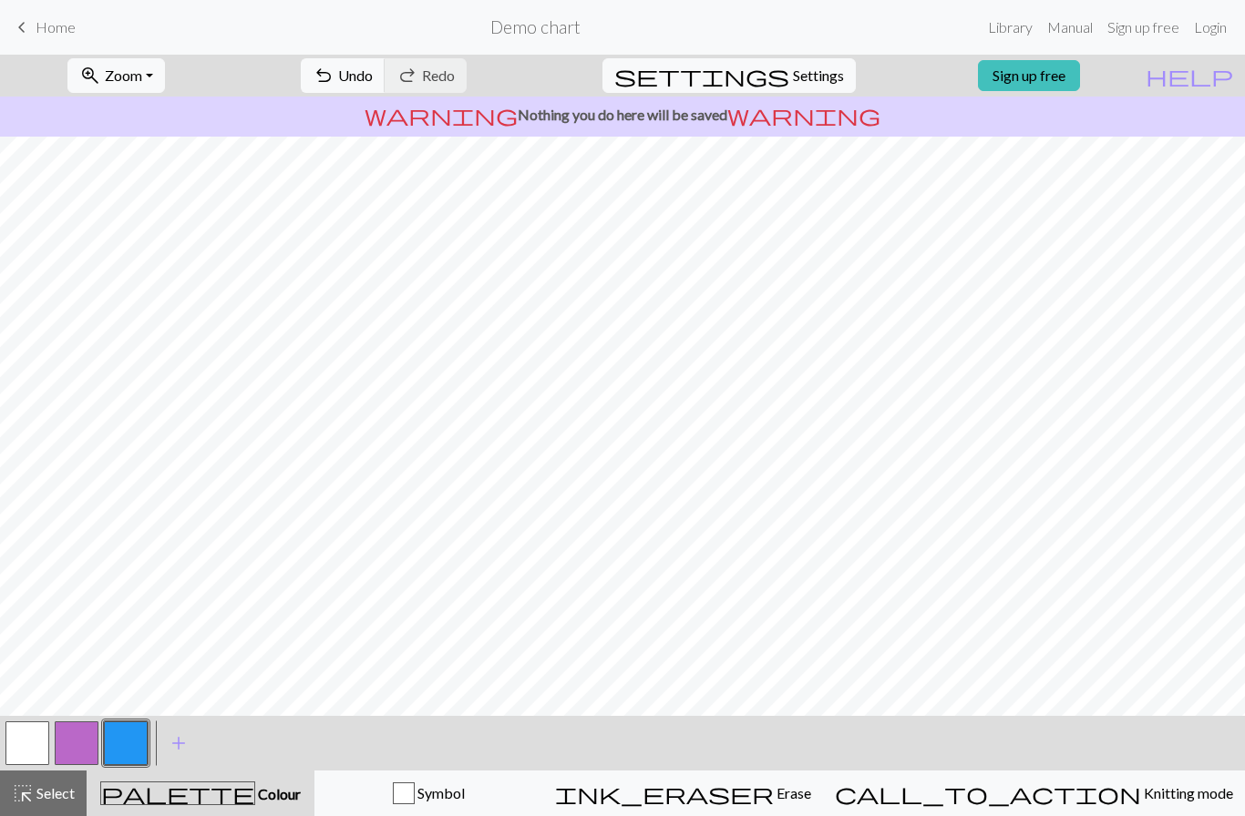
click at [28, 743] on button "button" at bounding box center [27, 744] width 44 height 44
click at [124, 741] on button "button" at bounding box center [126, 744] width 44 height 44
click at [809, 71] on span "Settings" at bounding box center [818, 76] width 51 height 22
select select "aran"
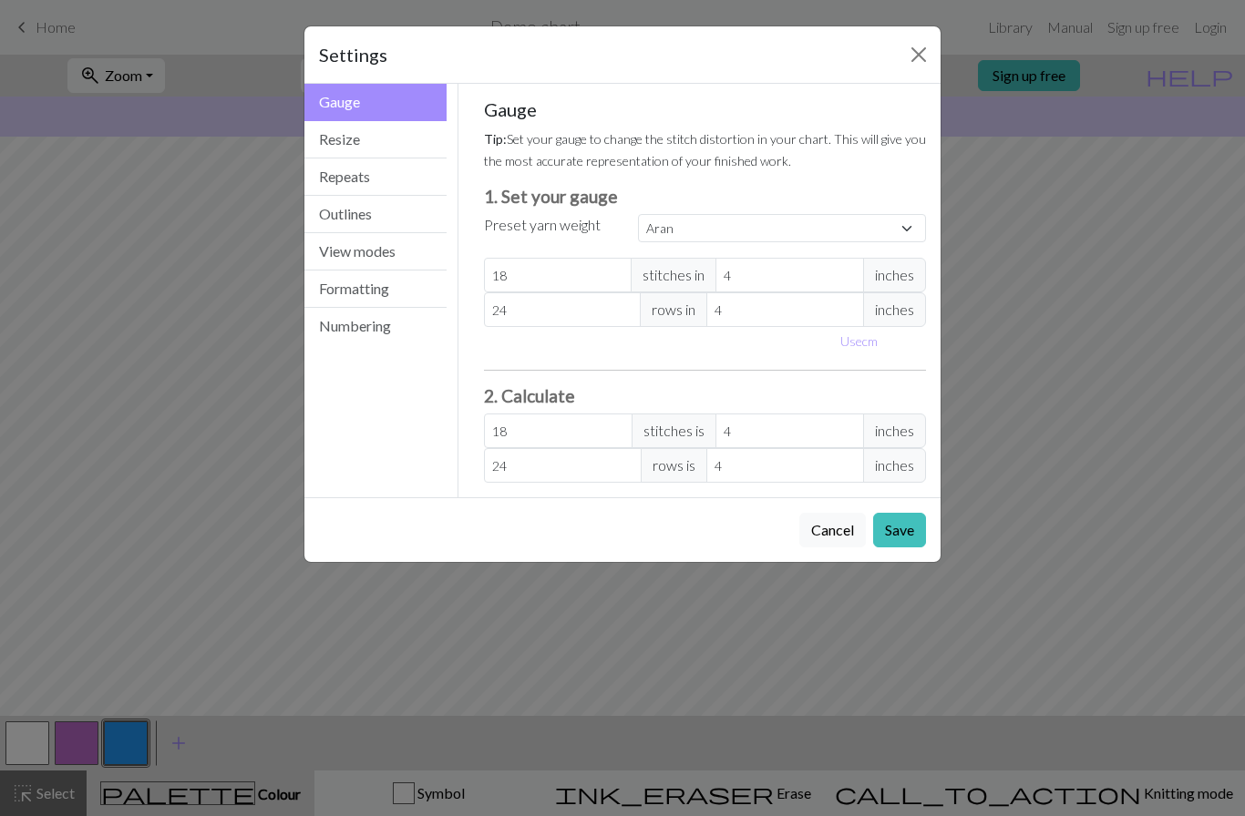
click at [924, 47] on button "Close" at bounding box center [918, 54] width 29 height 29
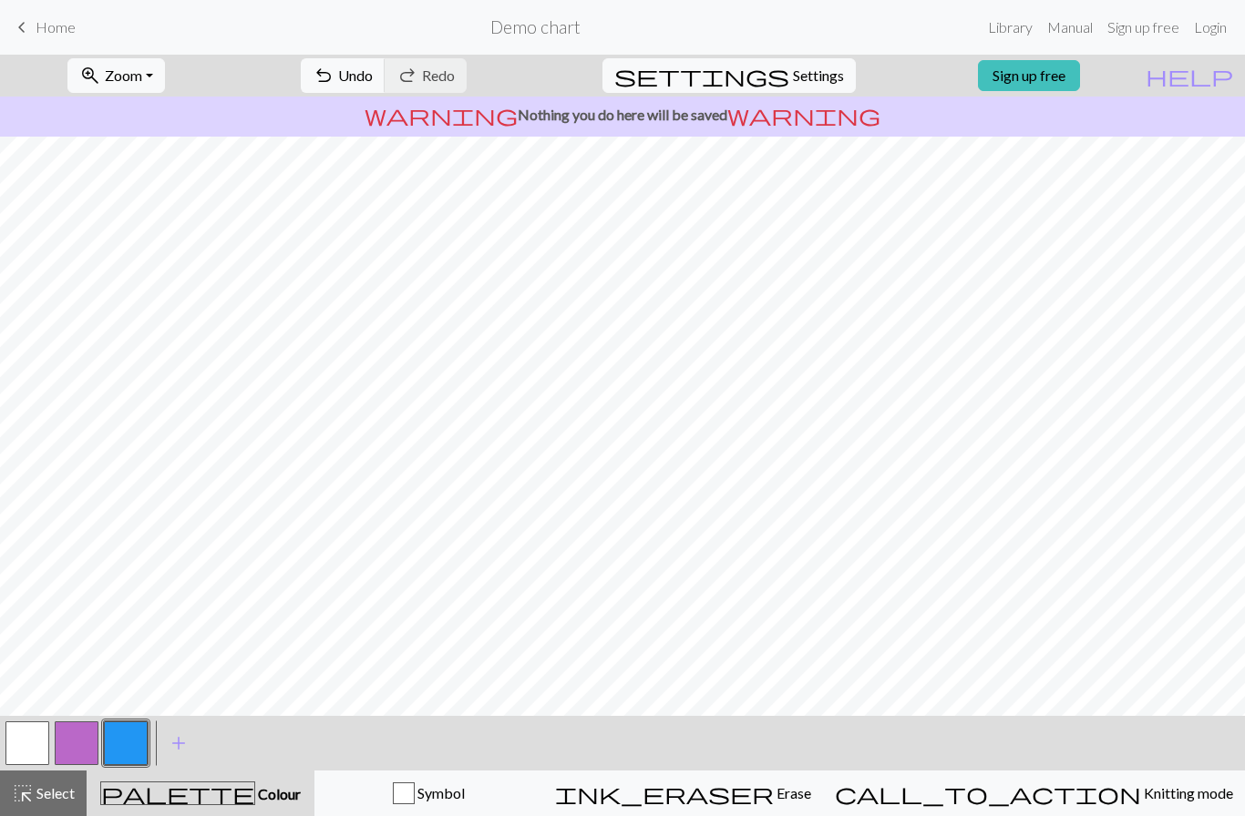
click at [695, 117] on p "warning Nothing you do here will be saved warning" at bounding box center [622, 115] width 1230 height 22
click at [763, 109] on p "warning Nothing you do here will be saved warning" at bounding box center [622, 115] width 1230 height 22
click at [815, 83] on span "Settings" at bounding box center [818, 76] width 51 height 22
select select "aran"
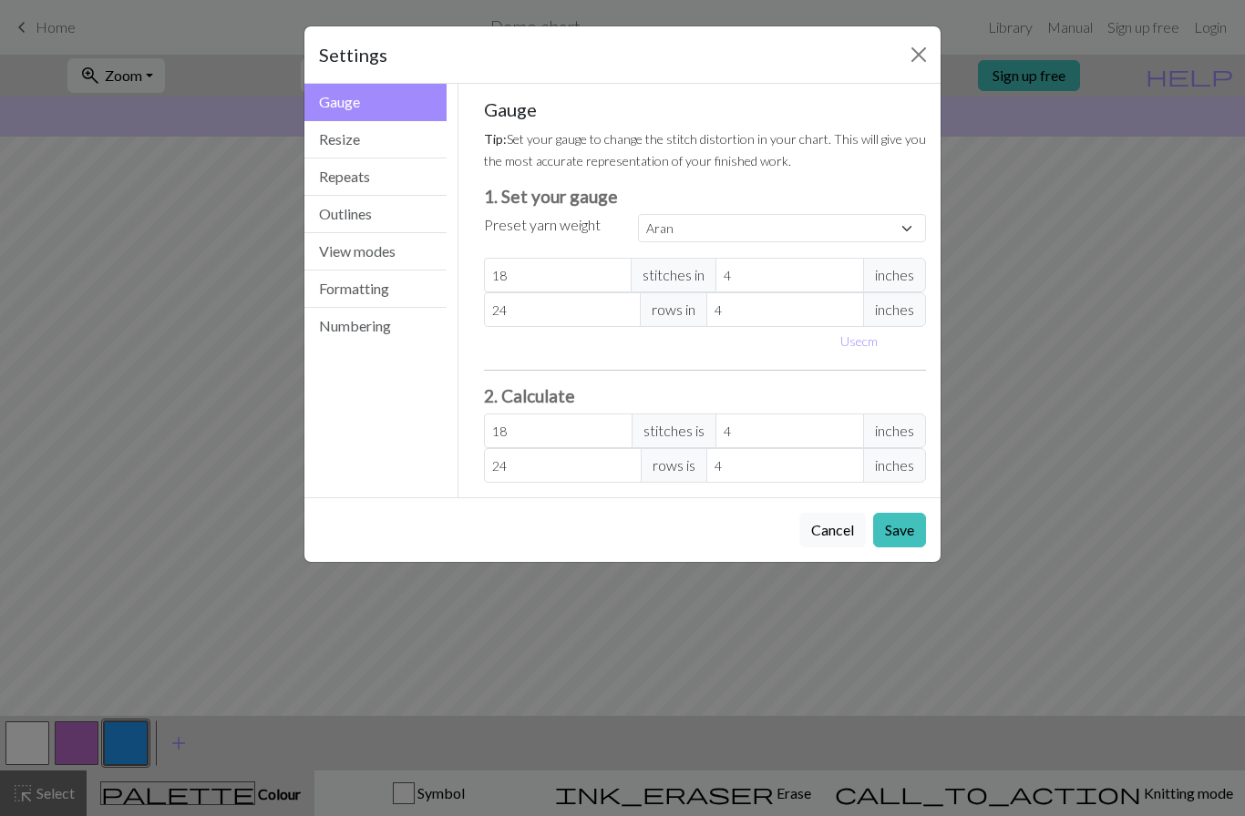
click at [922, 56] on button "Close" at bounding box center [918, 54] width 29 height 29
